Goal: Information Seeking & Learning: Learn about a topic

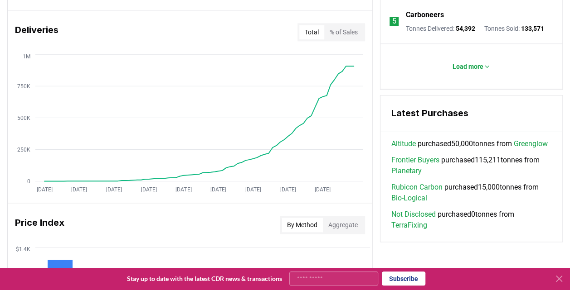
scroll to position [551, 0]
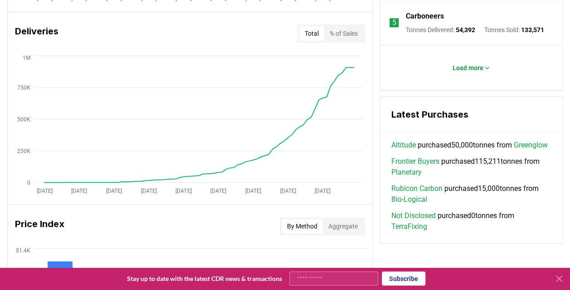
click at [416, 167] on link "Frontier Buyers" at bounding box center [415, 161] width 48 height 11
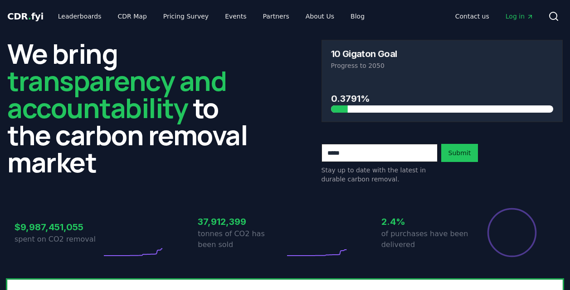
scroll to position [551, 0]
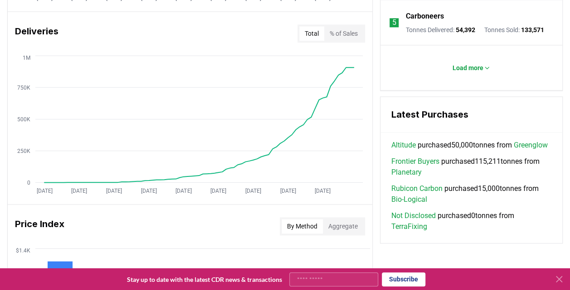
click at [411, 178] on link "Planetary" at bounding box center [406, 172] width 30 height 11
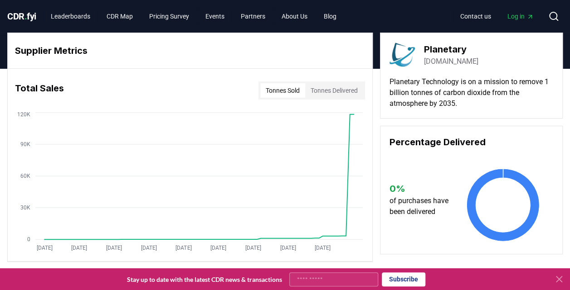
click at [451, 63] on link "planetarytech.com" at bounding box center [451, 61] width 54 height 11
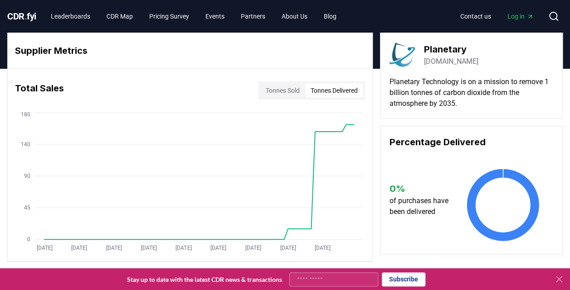
click at [332, 91] on button "Tonnes Delivered" at bounding box center [334, 90] width 58 height 15
click at [266, 90] on button "Tonnes Sold" at bounding box center [282, 90] width 45 height 15
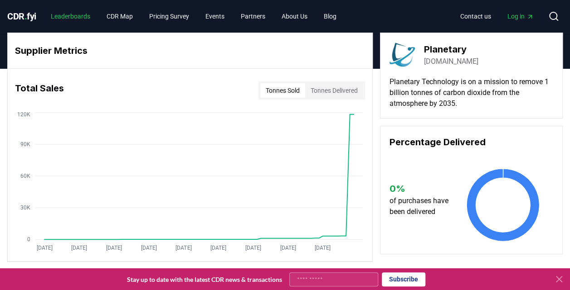
click at [69, 19] on link "Leaderboards" at bounding box center [71, 16] width 54 height 16
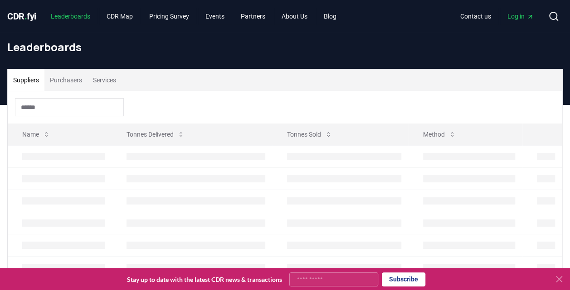
click at [69, 19] on link "Leaderboards" at bounding box center [71, 16] width 54 height 16
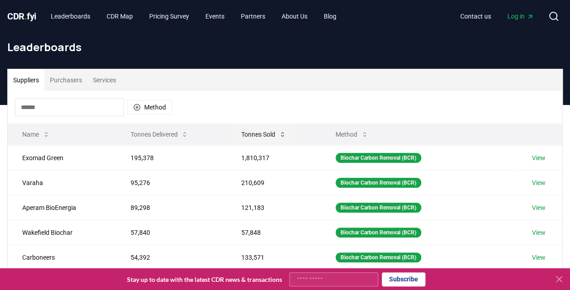
click at [263, 131] on button "Tonnes Sold" at bounding box center [263, 135] width 59 height 18
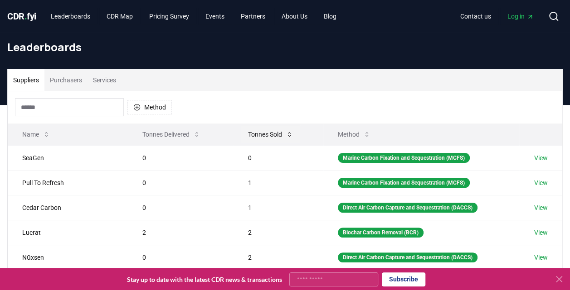
click at [263, 131] on button "Tonnes Sold" at bounding box center [270, 135] width 59 height 18
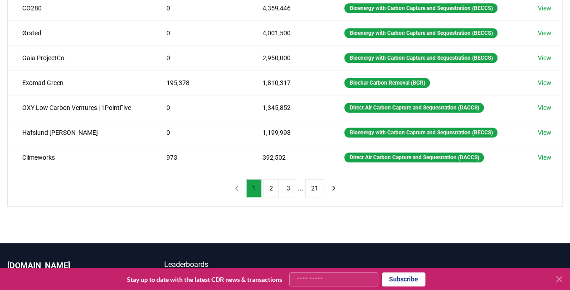
scroll to position [236, 0]
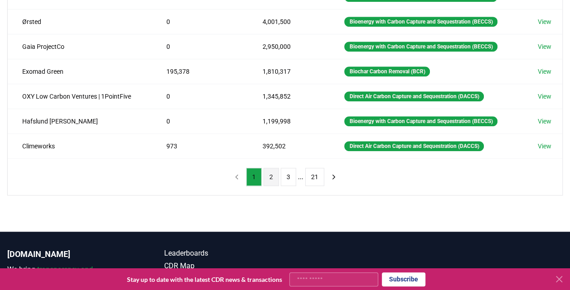
click at [271, 173] on button "2" at bounding box center [270, 177] width 15 height 18
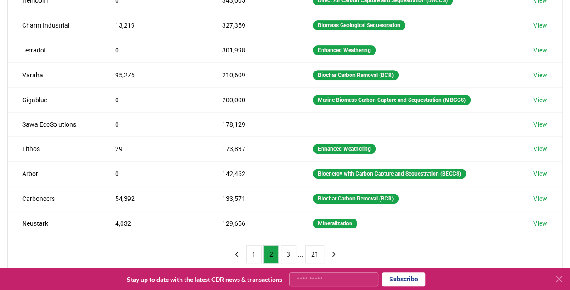
scroll to position [205, 0]
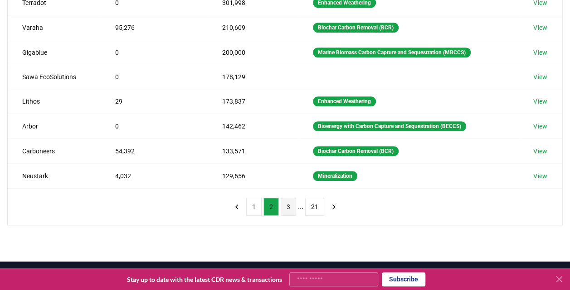
click at [286, 204] on button "3" at bounding box center [288, 207] width 15 height 18
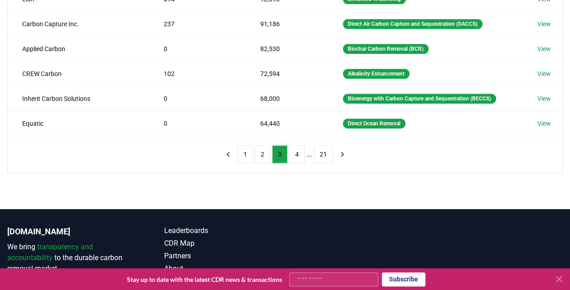
scroll to position [286, 0]
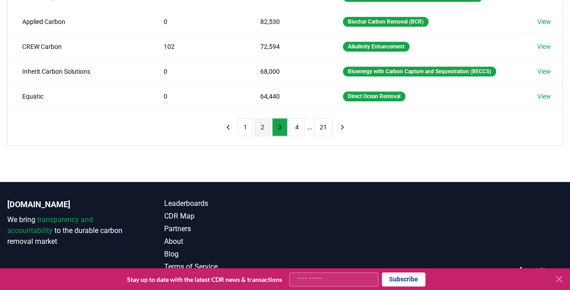
click at [259, 119] on button "2" at bounding box center [262, 127] width 15 height 18
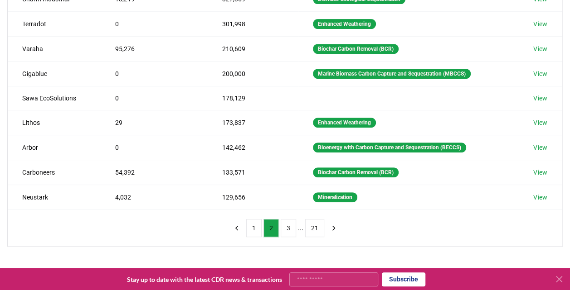
scroll to position [187, 0]
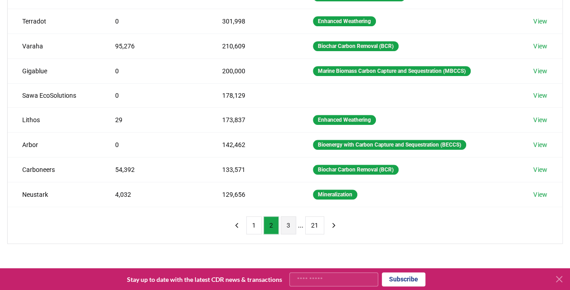
click at [286, 221] on button "3" at bounding box center [288, 226] width 15 height 18
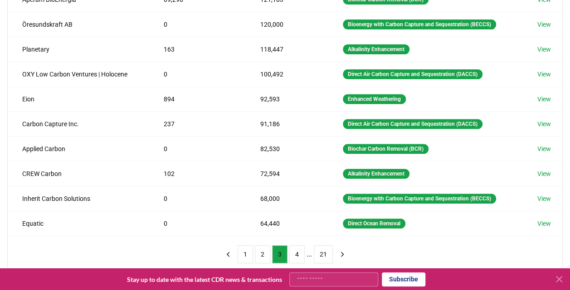
scroll to position [89, 0]
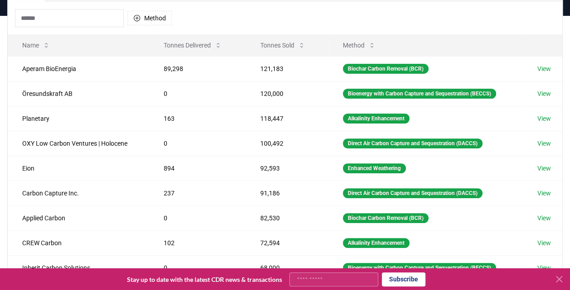
click at [3, 73] on div "Suppliers Purchasers Services Method Name Tonnes Delivered Tonnes Sold Method A…" at bounding box center [285, 161] width 570 height 363
